Goal: Task Accomplishment & Management: Use online tool/utility

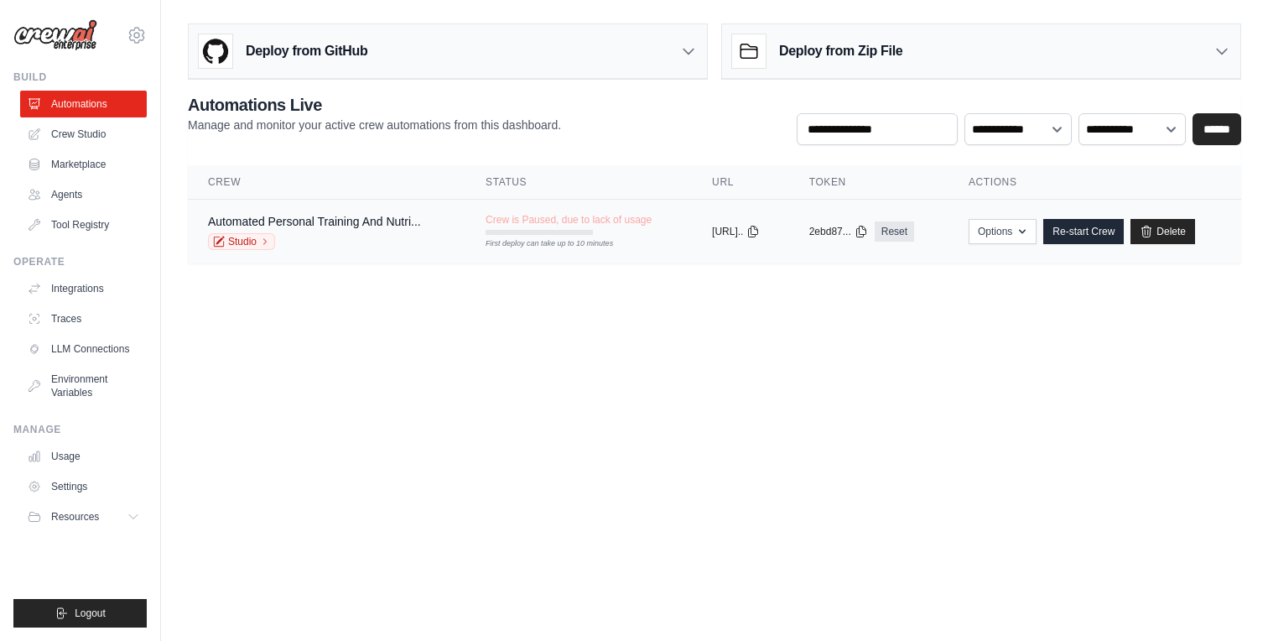
click at [543, 216] on span "Crew is Paused, due to lack of usage" at bounding box center [569, 219] width 166 height 13
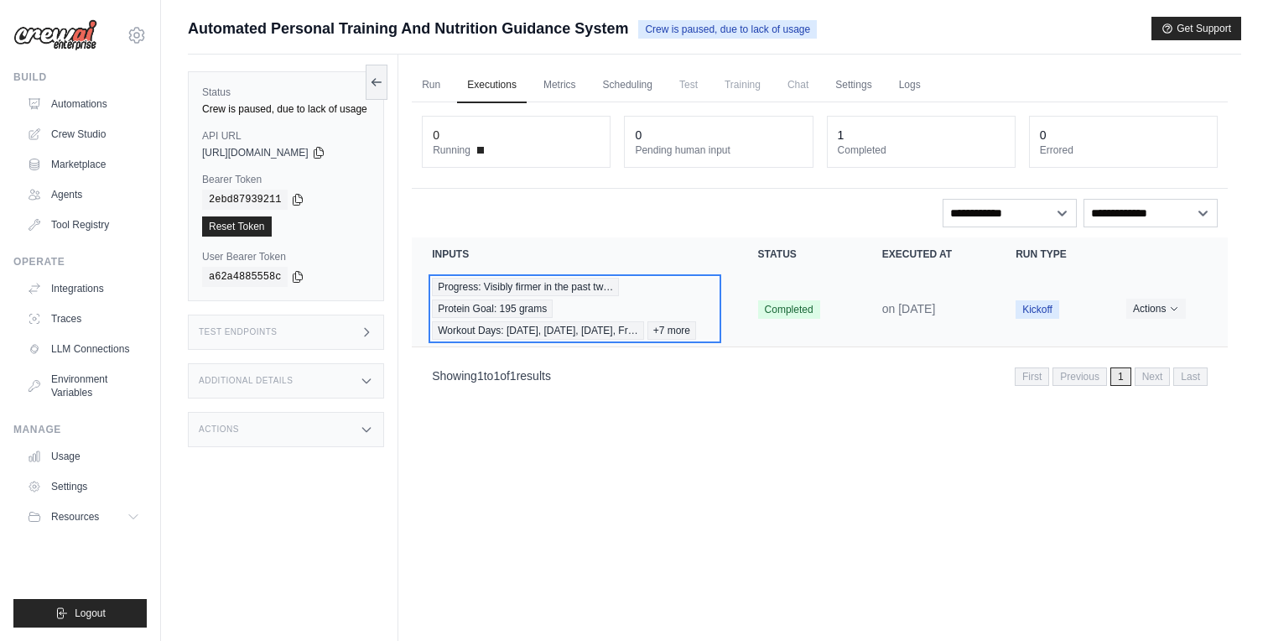
click at [694, 294] on div "Progress: Visibly firmer in the past tw… Protein Goal: 195 grams Workout Days: …" at bounding box center [574, 309] width 285 height 62
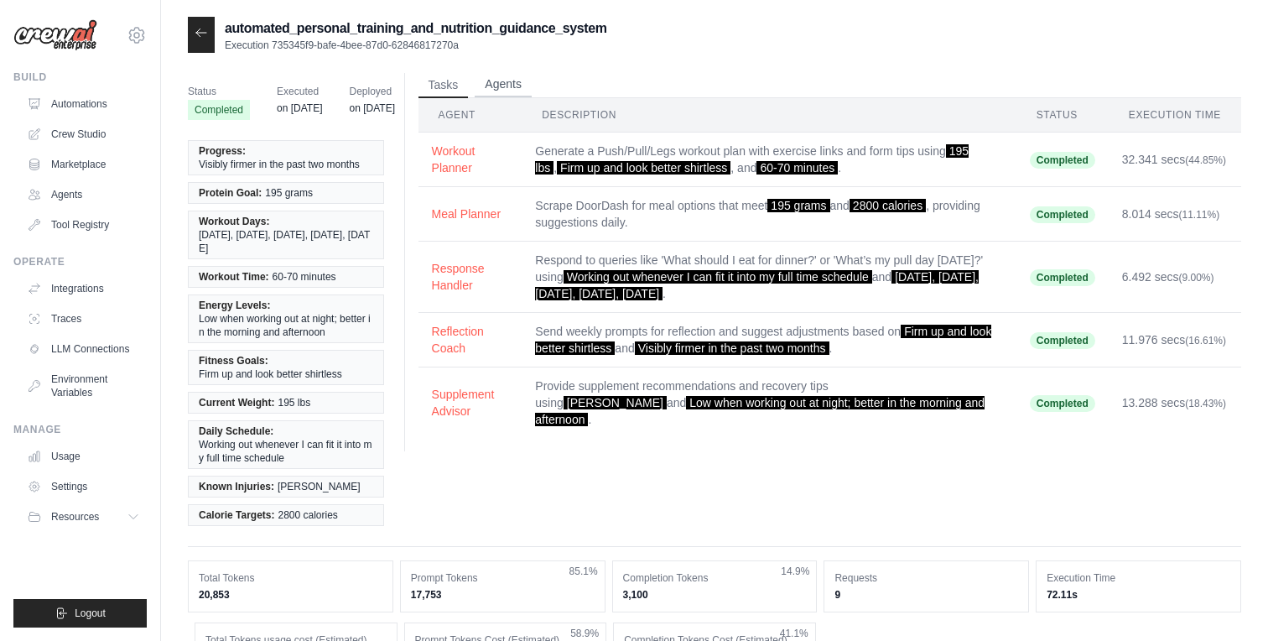
click at [486, 83] on button "Agents" at bounding box center [503, 84] width 57 height 25
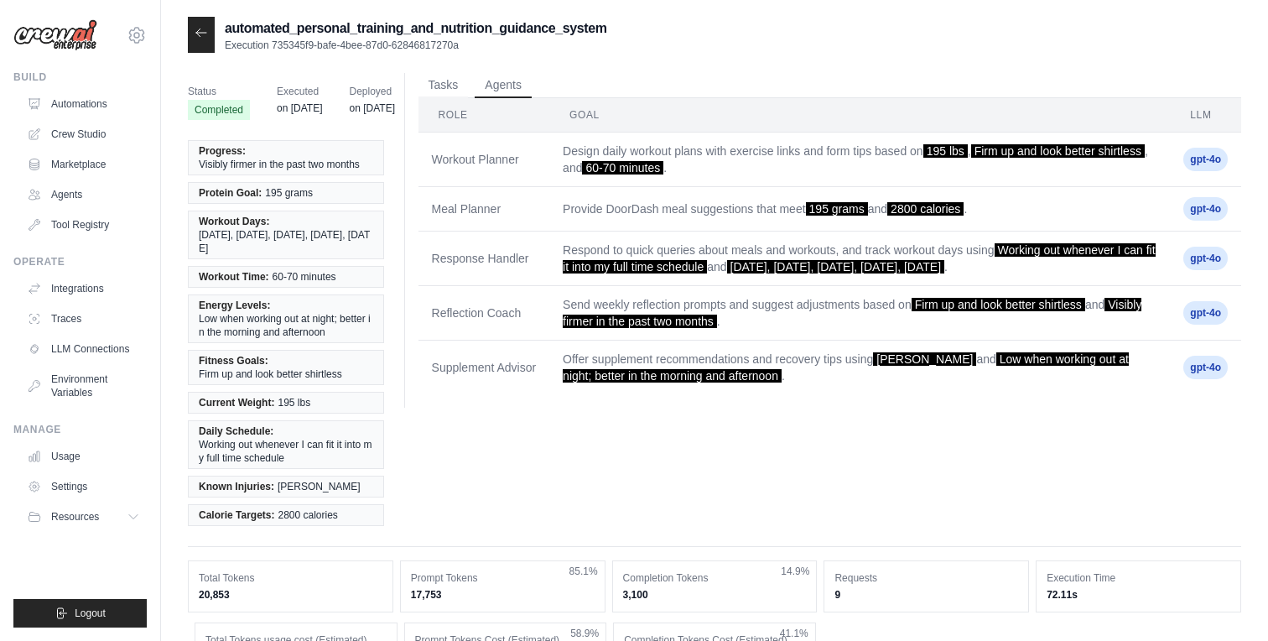
click at [200, 22] on div at bounding box center [201, 35] width 27 height 36
click at [205, 32] on icon at bounding box center [201, 32] width 13 height 13
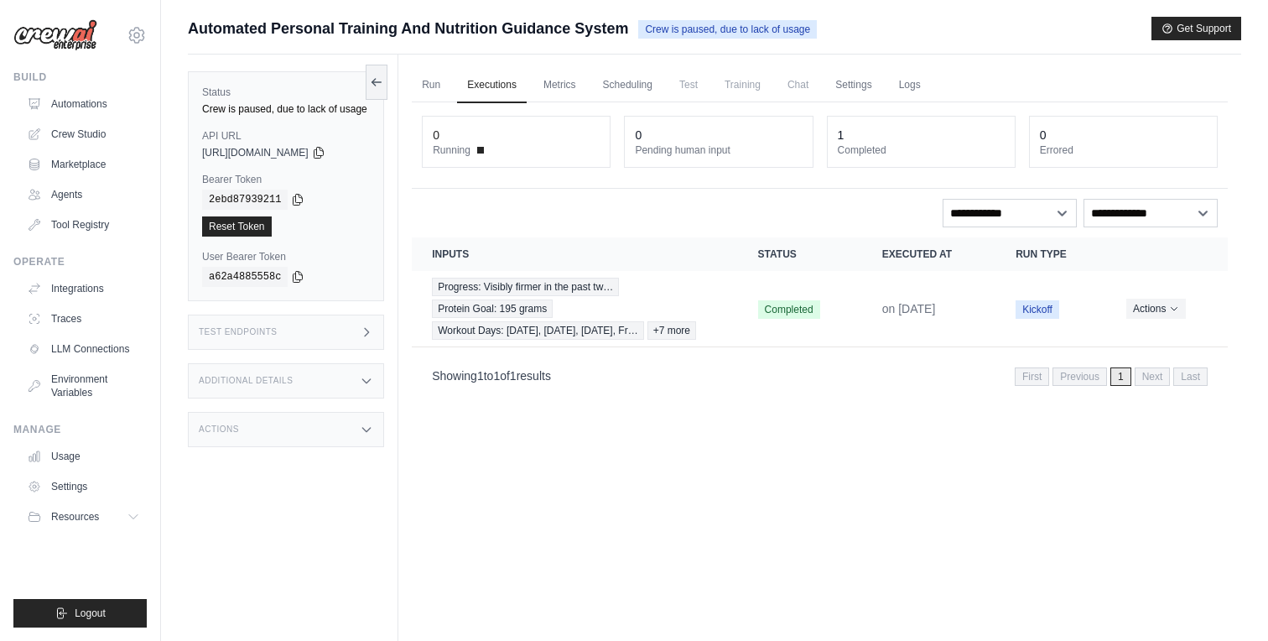
scroll to position [3, 0]
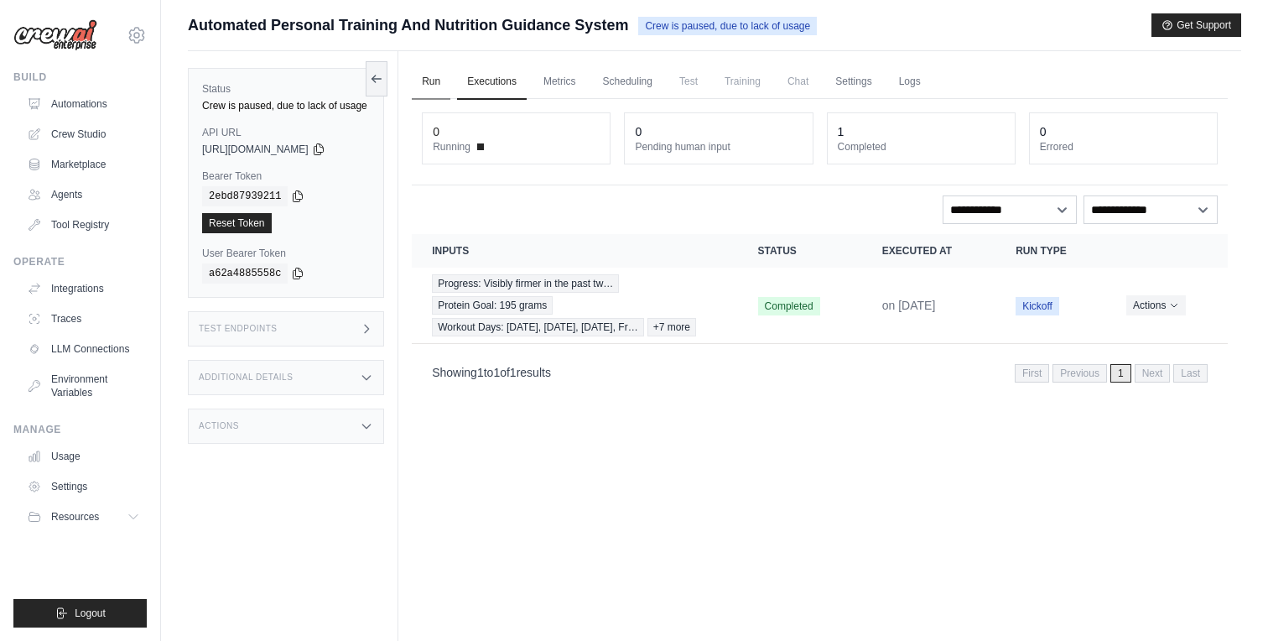
click at [444, 78] on link "Run" at bounding box center [431, 82] width 39 height 35
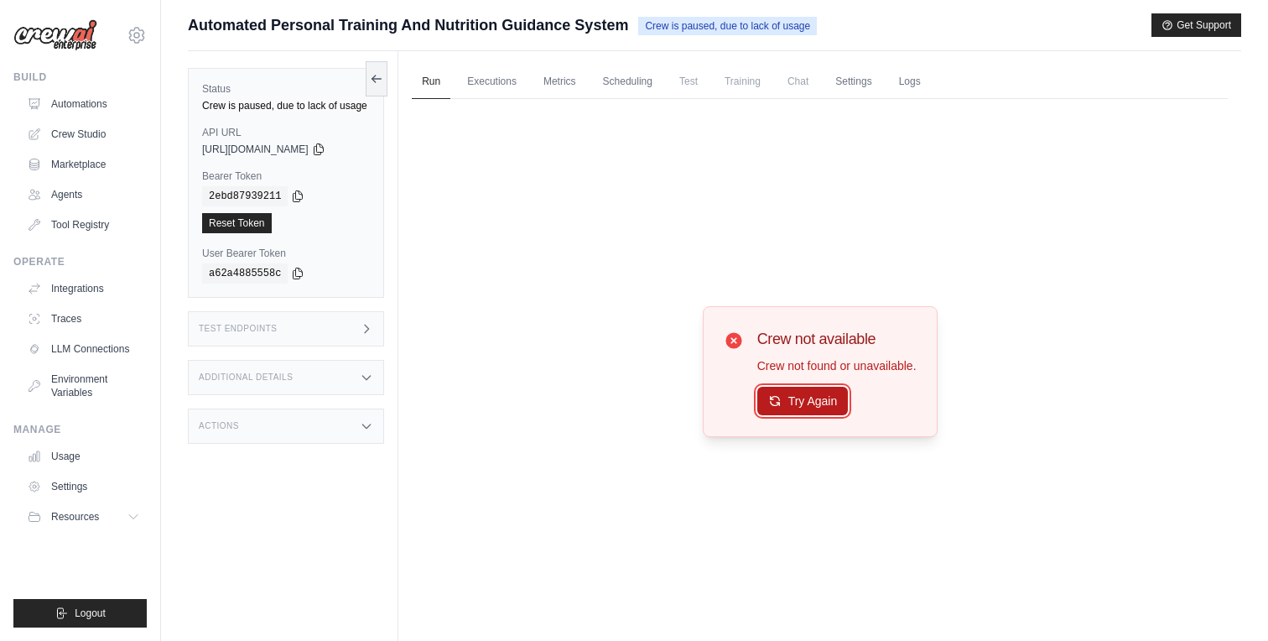
click at [818, 404] on button "Try Again" at bounding box center [802, 401] width 91 height 29
click at [363, 68] on div "Status Crew is paused, due to lack of usage API URL copied https://automated-pe…" at bounding box center [286, 183] width 196 height 230
click at [379, 73] on icon at bounding box center [376, 77] width 13 height 13
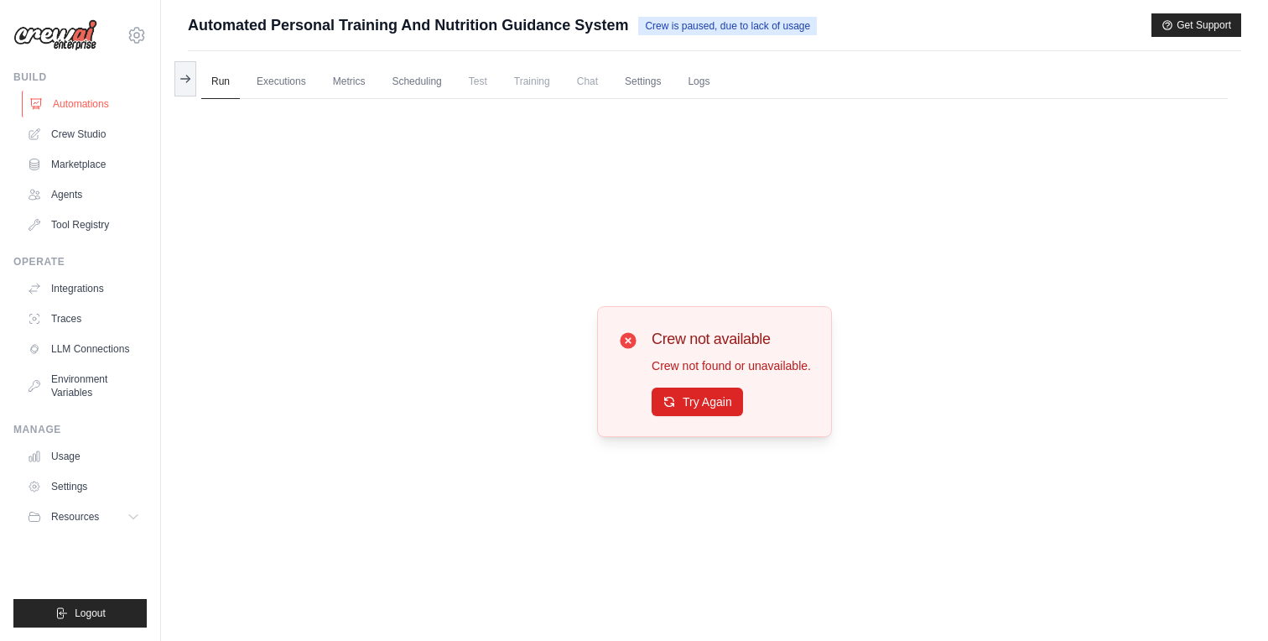
click at [97, 107] on link "Automations" at bounding box center [85, 104] width 127 height 27
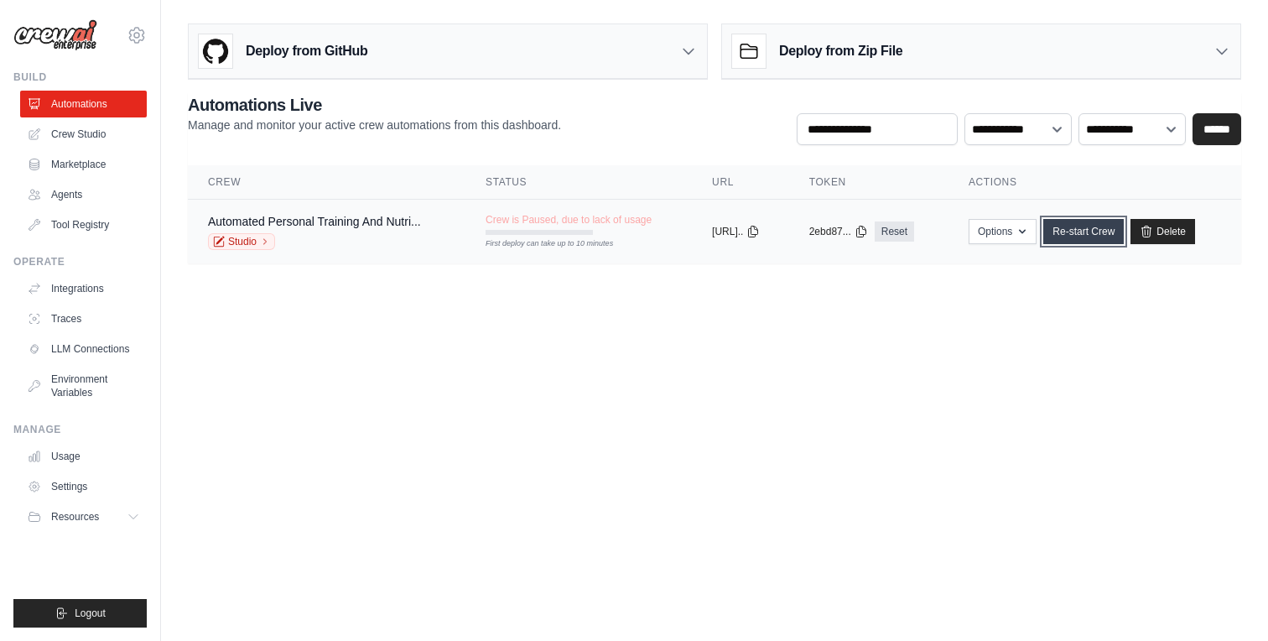
click at [1093, 222] on link "Re-start Crew" at bounding box center [1083, 231] width 81 height 25
